Goal: Task Accomplishment & Management: Manage account settings

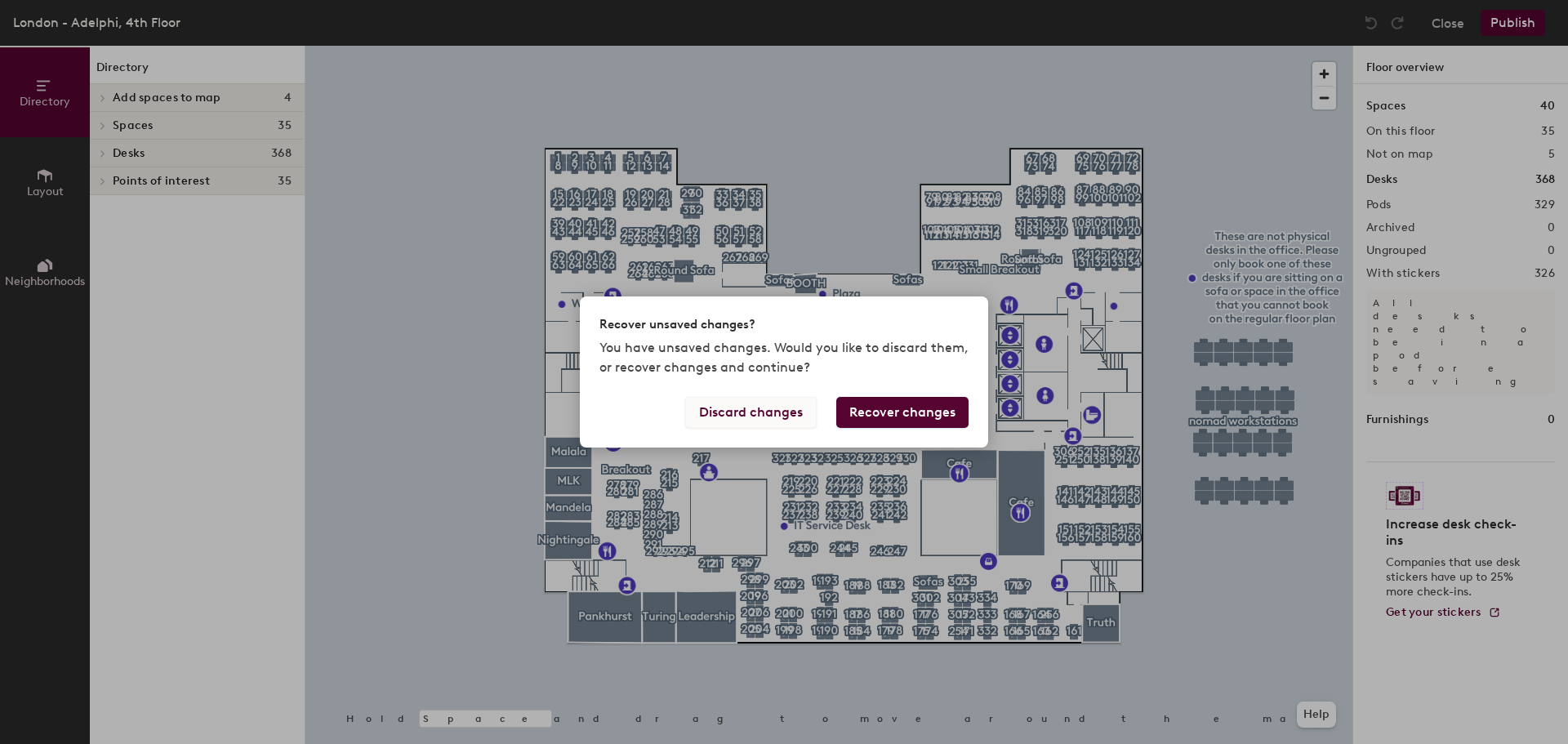
click at [774, 412] on button "Discard changes" at bounding box center [750, 412] width 132 height 31
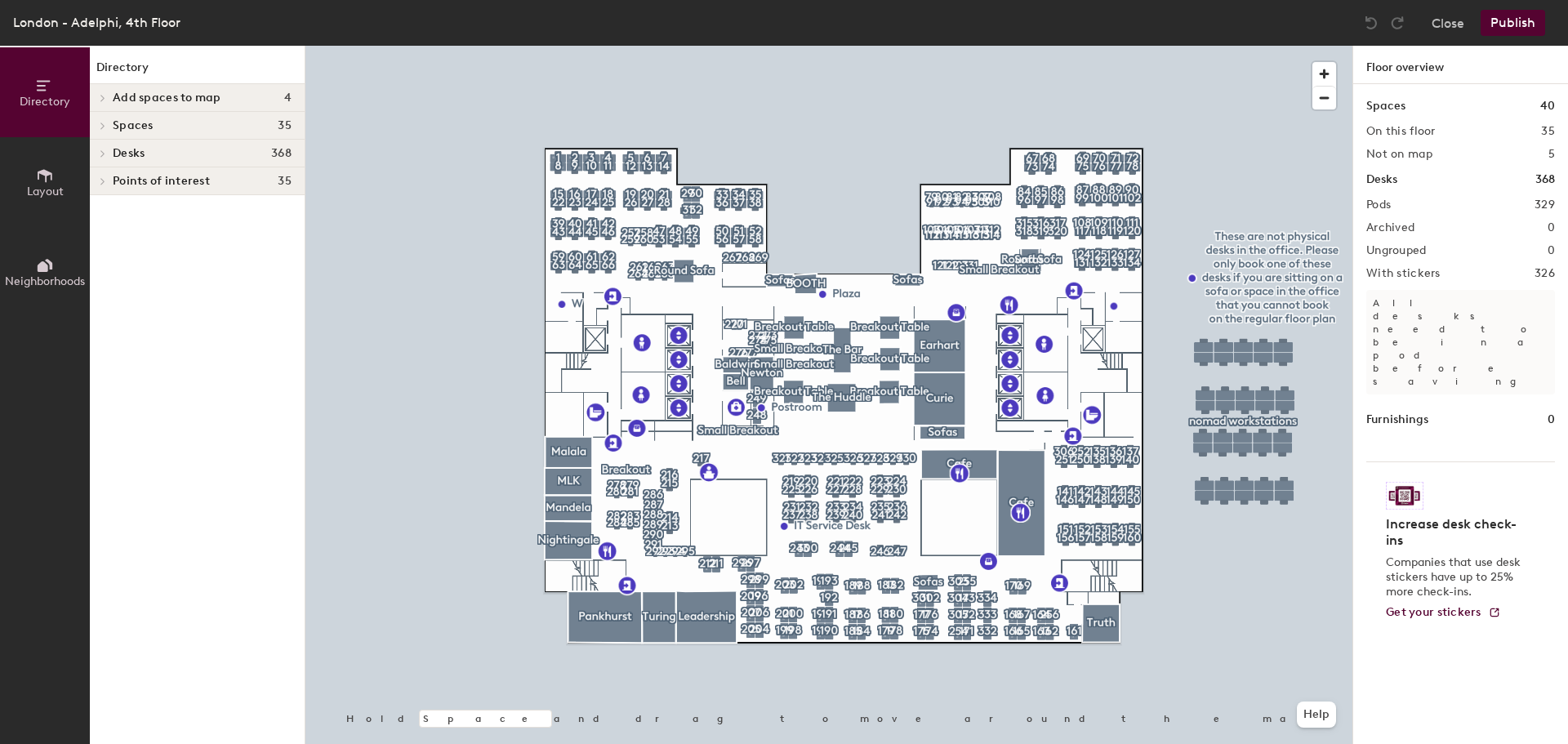
click at [1508, 12] on button "Publish" at bounding box center [1513, 22] width 64 height 26
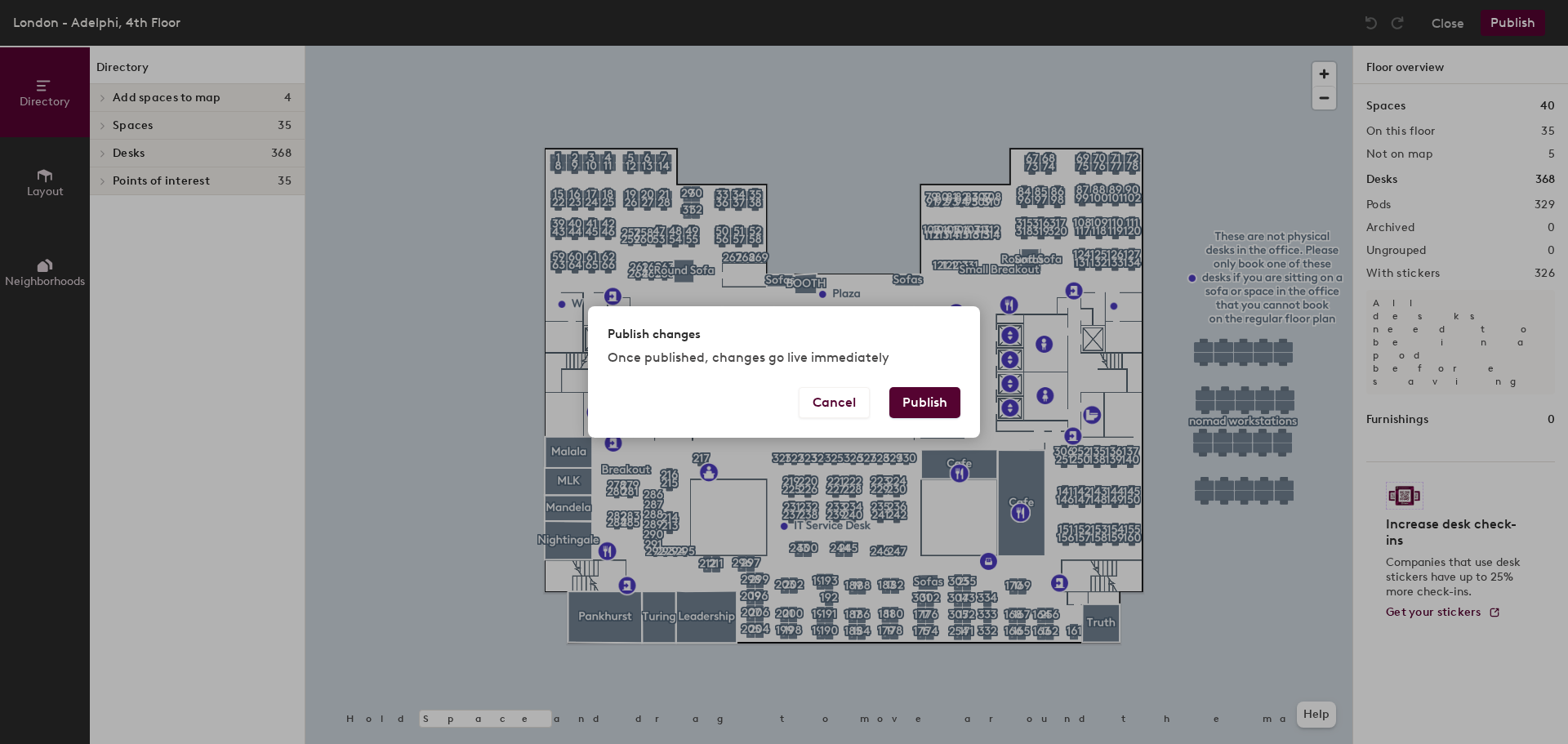
click at [923, 411] on button "Publish" at bounding box center [924, 402] width 71 height 31
